Goal: Task Accomplishment & Management: Manage account settings

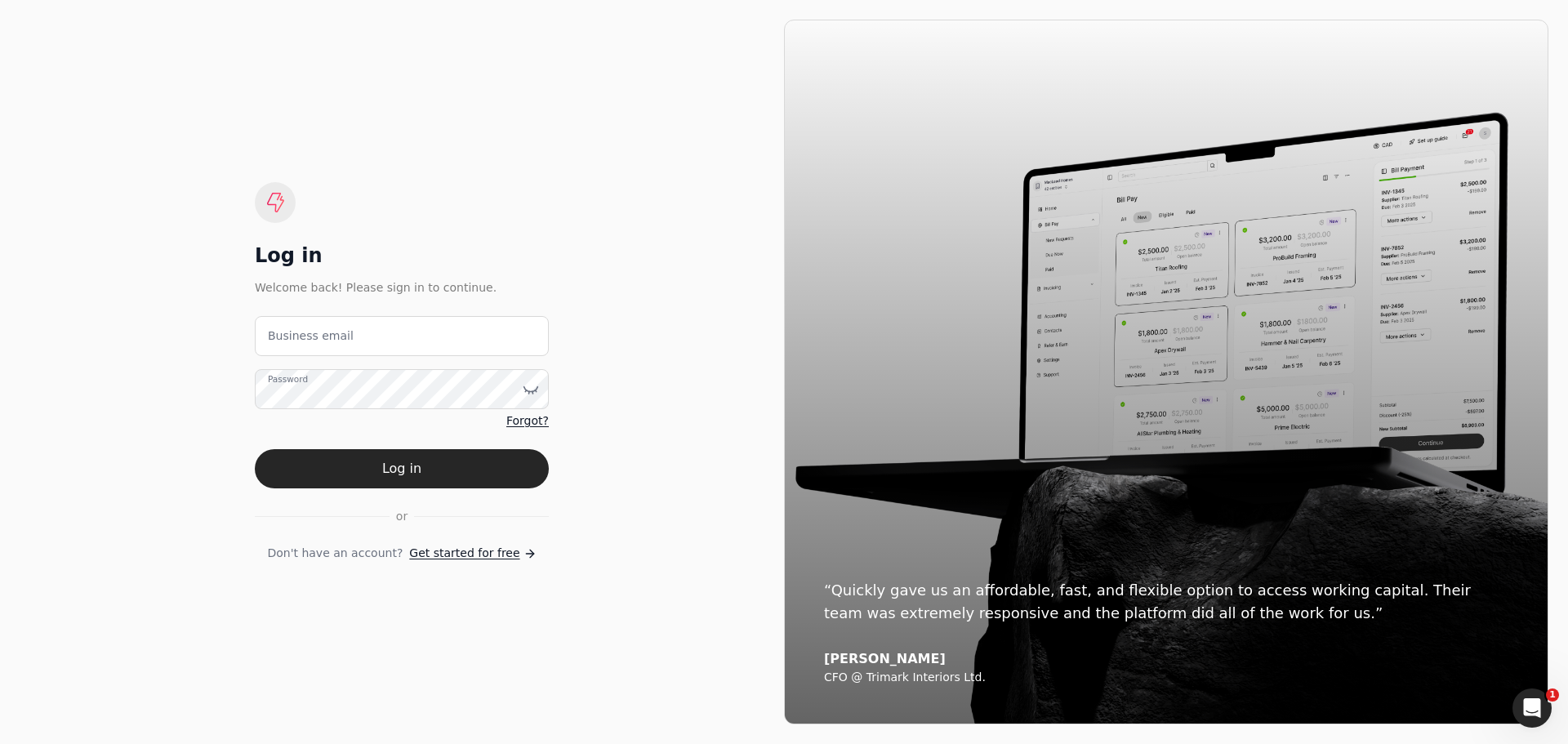
click at [330, 337] on label "Business email" at bounding box center [311, 336] width 86 height 17
click at [330, 337] on email "Business email" at bounding box center [401, 336] width 294 height 40
type email "[EMAIL_ADDRESS][DOMAIN_NAME]"
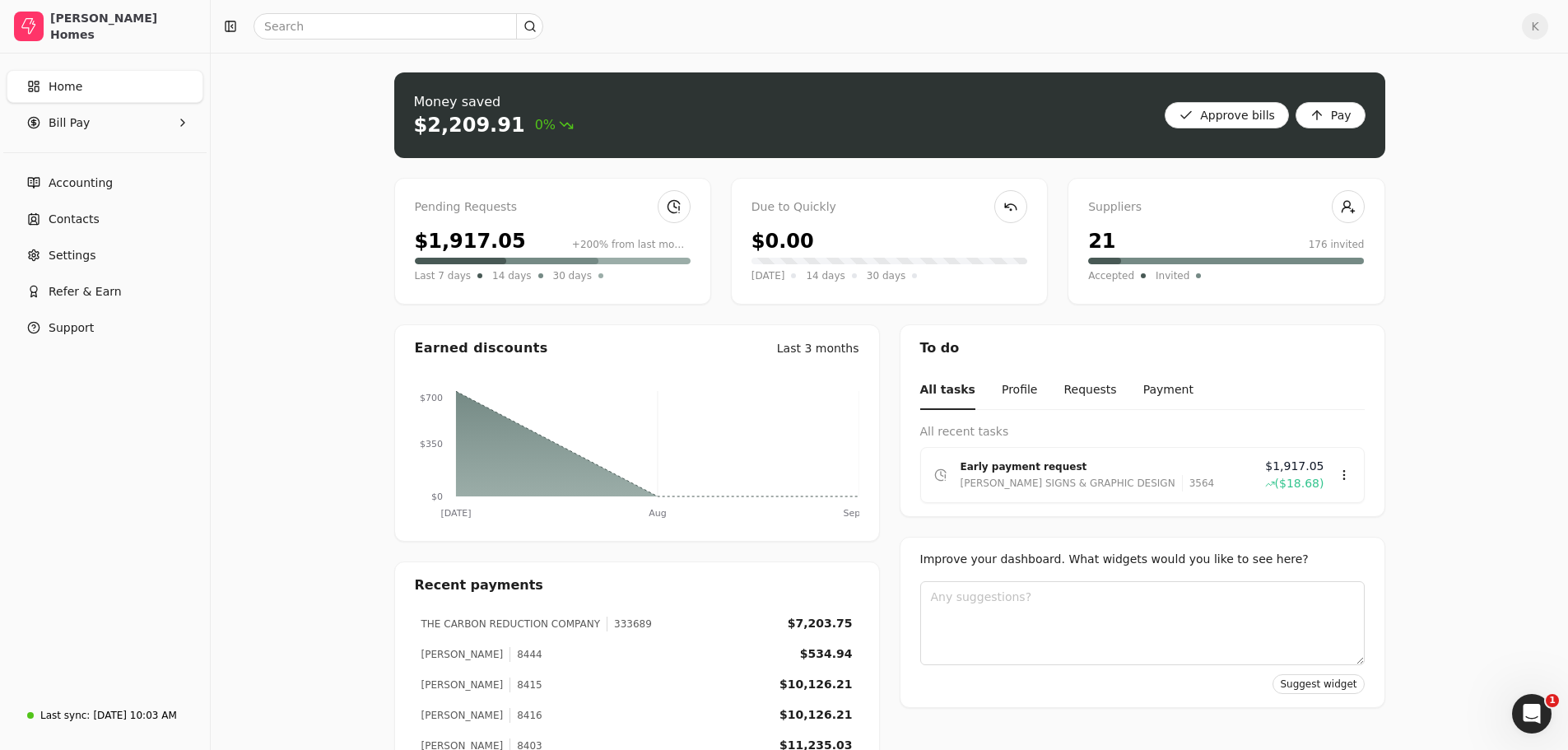
click at [499, 243] on div "$1,917.05" at bounding box center [470, 241] width 111 height 30
click at [667, 207] on link at bounding box center [674, 206] width 33 height 33
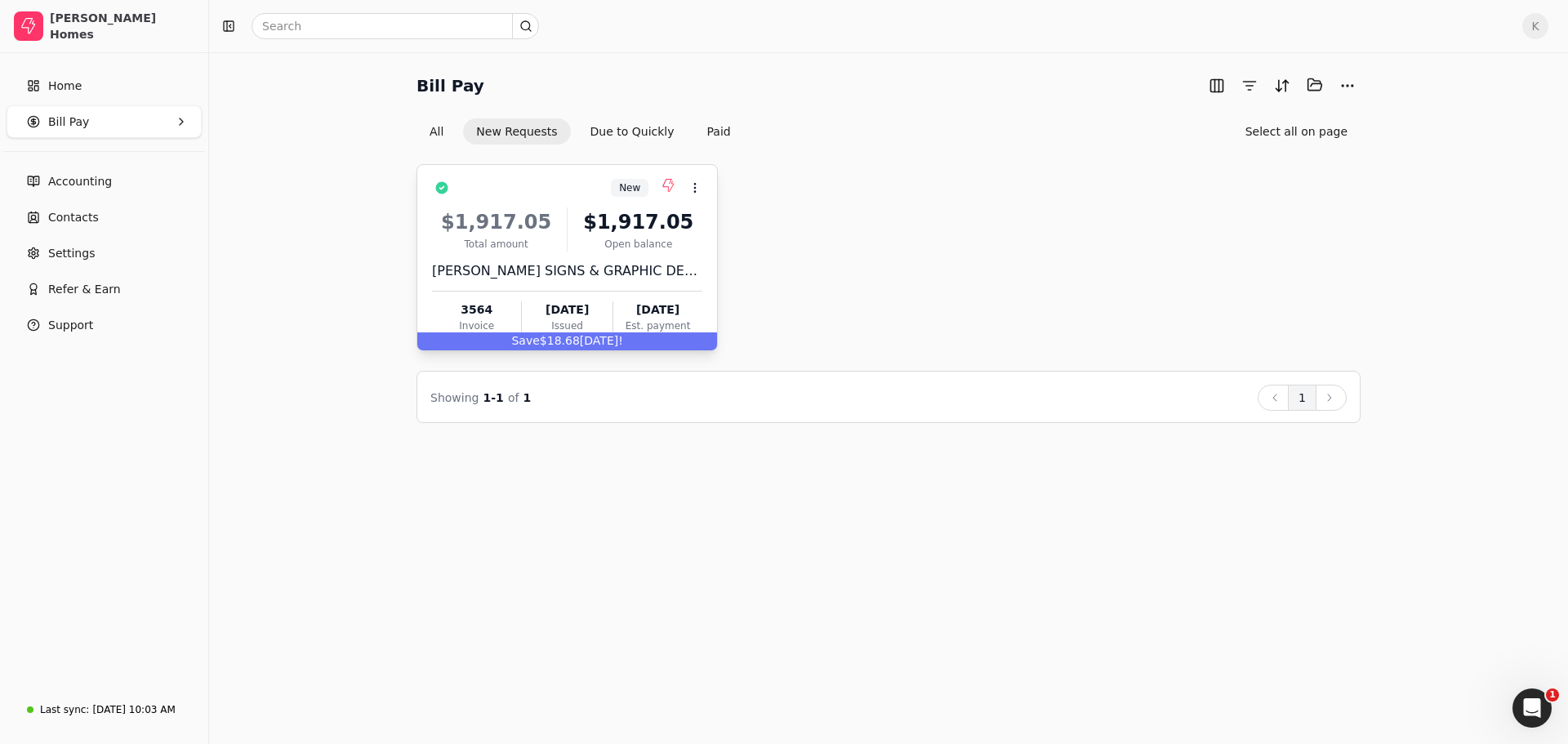
click at [544, 217] on div "$1,917.05" at bounding box center [496, 222] width 128 height 29
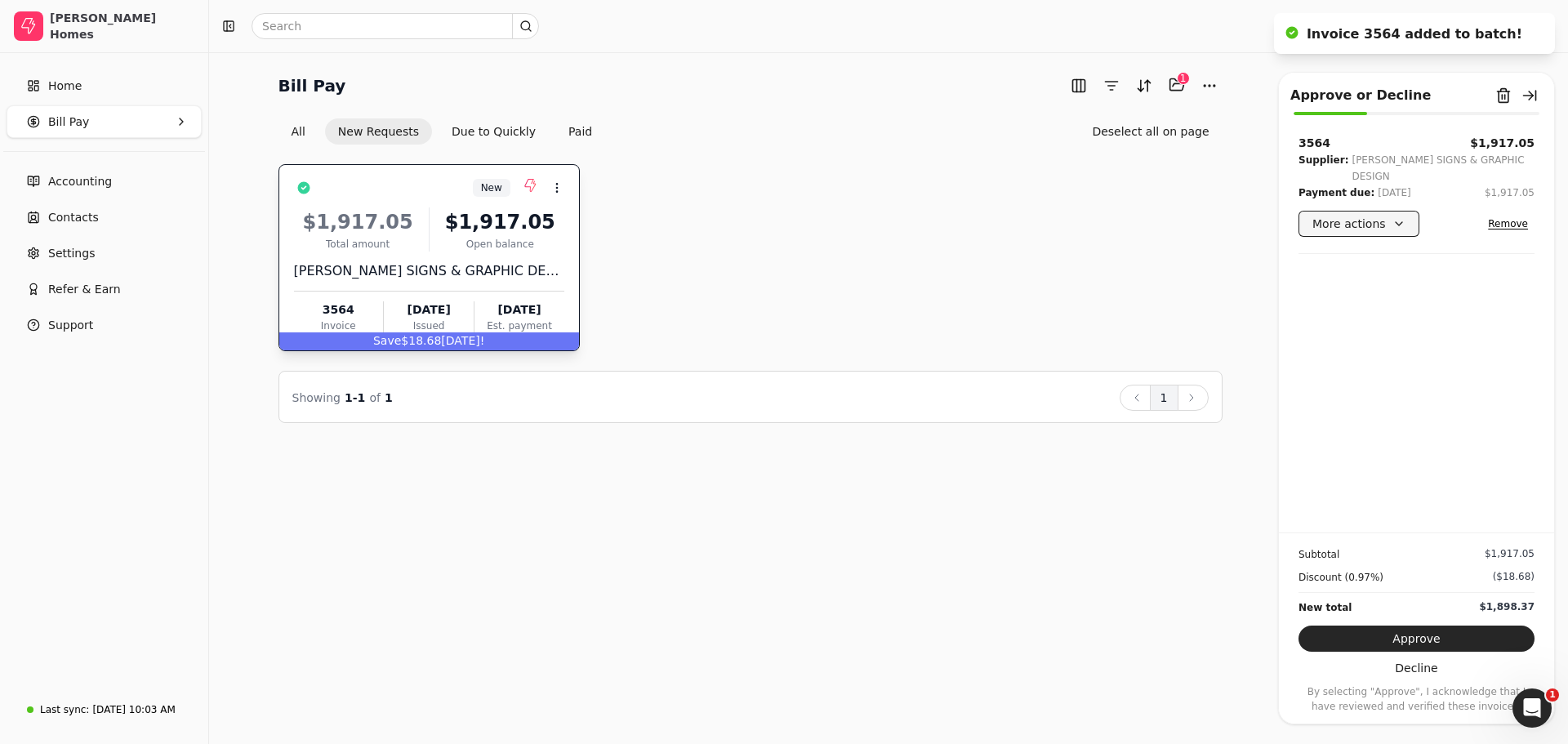
click at [1381, 211] on button "More actions" at bounding box center [1358, 223] width 120 height 26
click at [1471, 316] on div "3564 $1,917.05 Supplier: [PERSON_NAME] SIGNS & GRAPHIC DESIGN Payment due: [DAT…" at bounding box center [1416, 334] width 276 height 398
click at [1436, 632] on button "Approve" at bounding box center [1416, 639] width 236 height 26
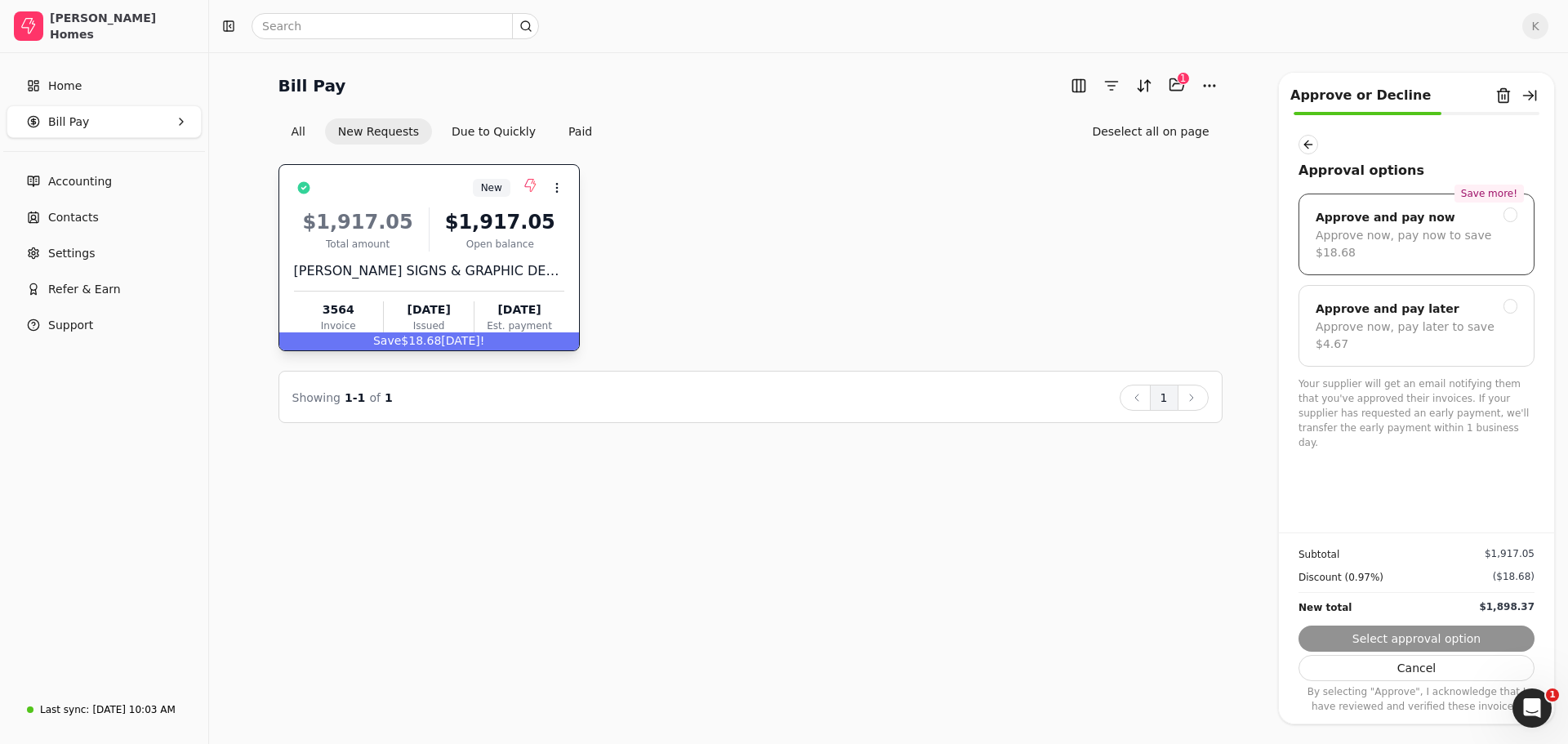
click at [1390, 234] on div "Approve now, pay now to save $18.68" at bounding box center [1416, 244] width 201 height 35
click at [1426, 643] on button "Next" at bounding box center [1416, 639] width 236 height 26
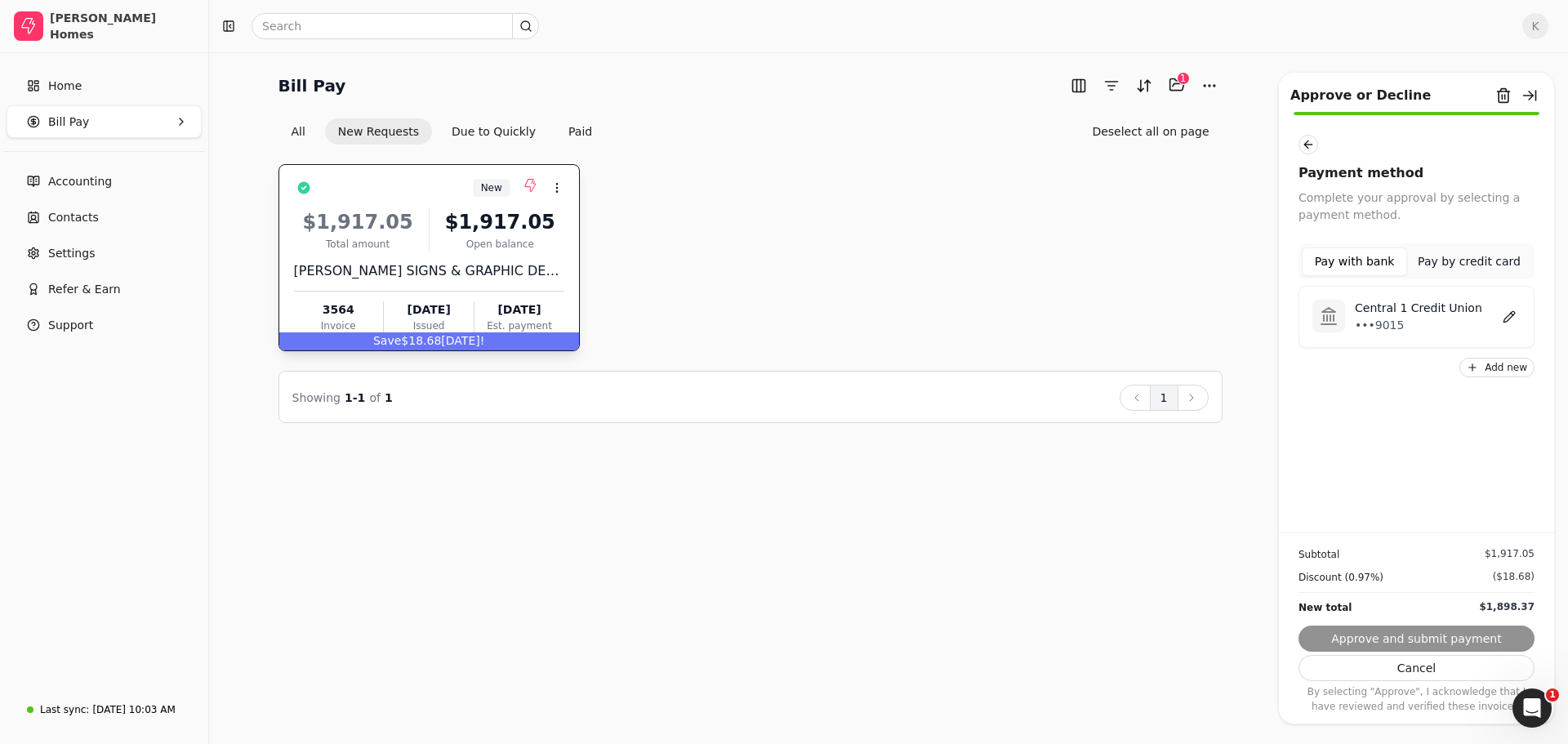
click at [1369, 256] on button "Pay with bank" at bounding box center [1354, 262] width 105 height 29
click at [1375, 303] on p "Central 1 Credit Union" at bounding box center [1418, 308] width 127 height 17
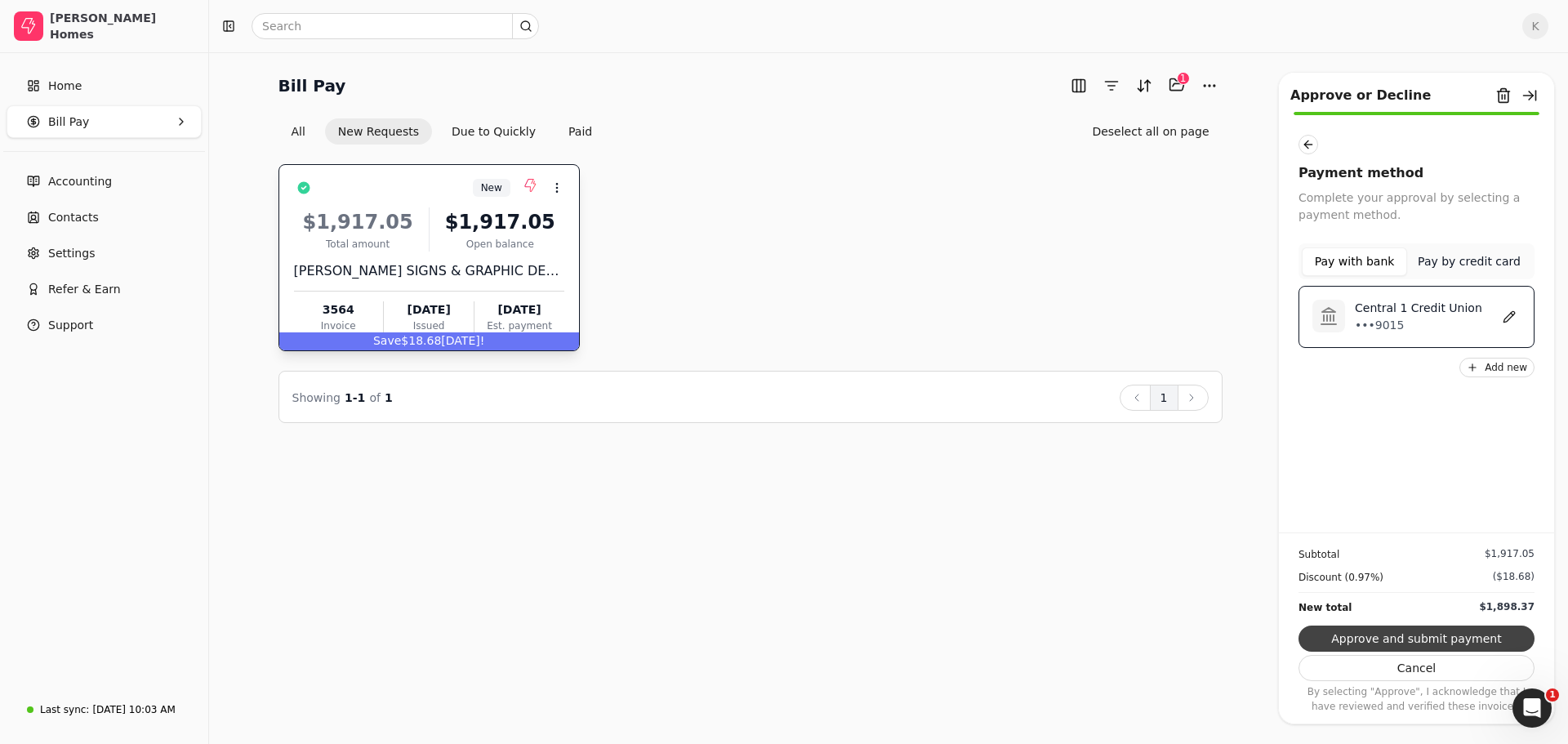
click at [1414, 632] on button "Approve and submit payment" at bounding box center [1416, 639] width 236 height 26
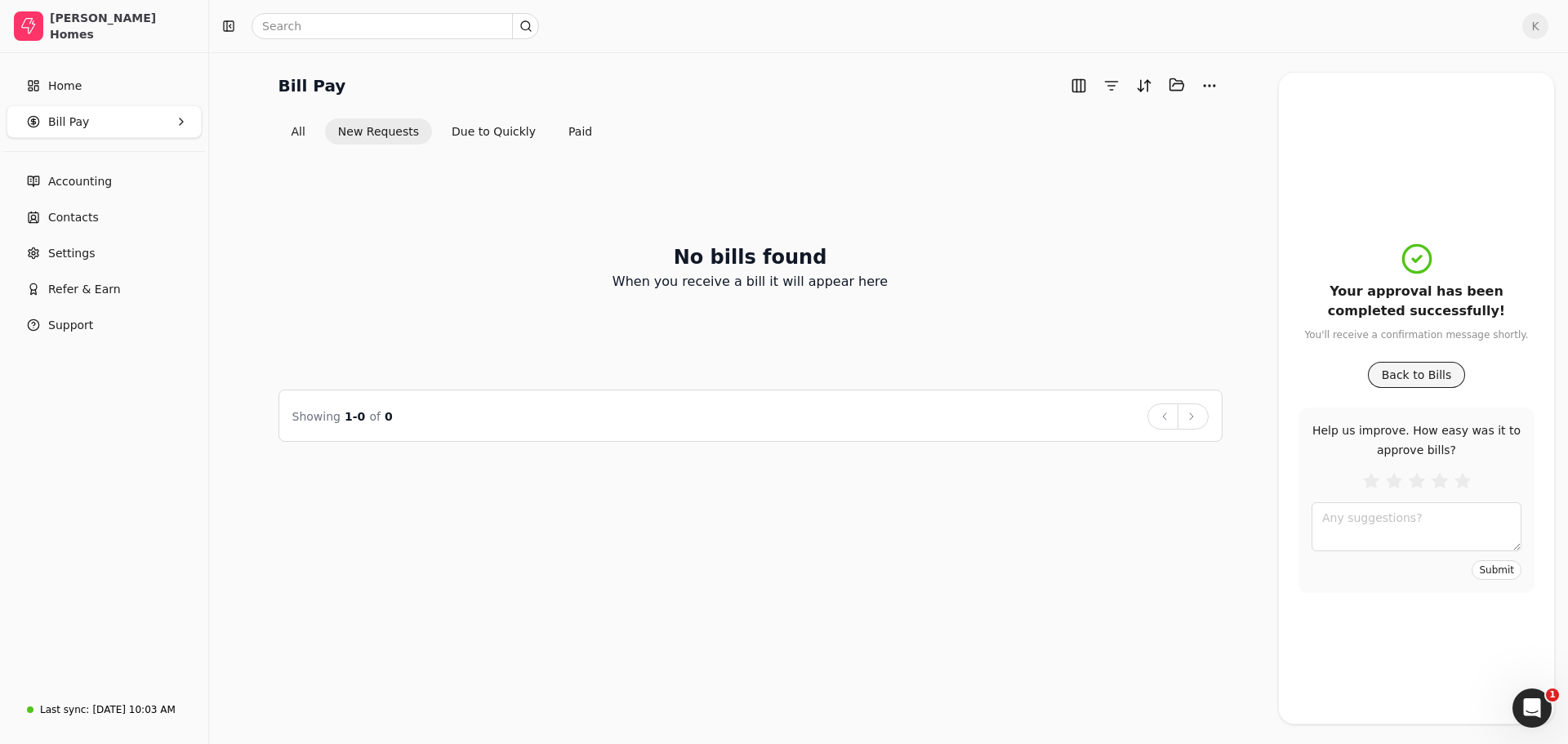
click at [1408, 365] on button "Back to Bills" at bounding box center [1417, 374] width 98 height 26
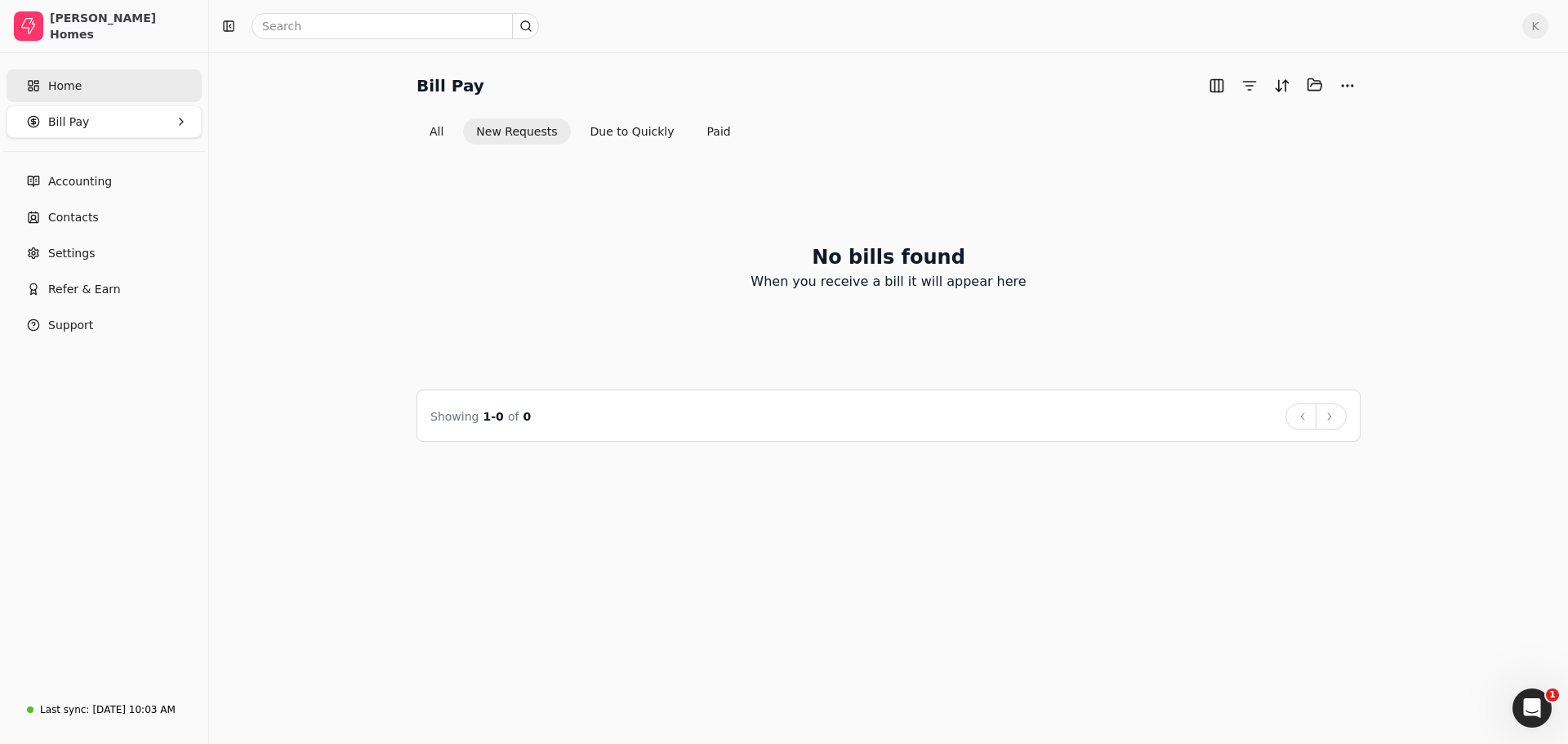
click at [87, 88] on link "Home" at bounding box center [104, 85] width 195 height 33
